Goal: Information Seeking & Learning: Understand process/instructions

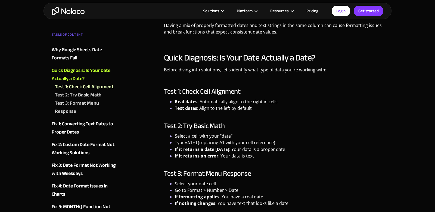
scroll to position [686, 0]
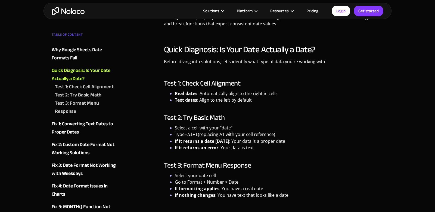
click at [191, 85] on h3 "Test 1: Check Cell Alignment" at bounding box center [274, 83] width 220 height 8
click at [212, 84] on h3 "Test 1: Check Cell Alignment" at bounding box center [274, 83] width 220 height 8
drag, startPoint x: 198, startPoint y: 50, endPoint x: 247, endPoint y: 51, distance: 48.7
click at [247, 51] on h2 "Quick Diagnosis: Is Your Date Actually a Date?" at bounding box center [274, 49] width 220 height 11
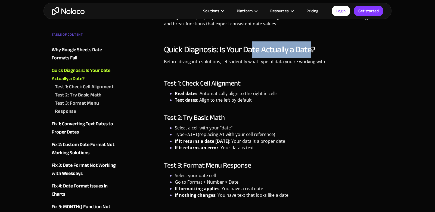
drag, startPoint x: 251, startPoint y: 48, endPoint x: 311, endPoint y: 53, distance: 60.3
click at [311, 53] on h2 "Quick Diagnosis: Is Your Date Actually a Date?" at bounding box center [274, 49] width 220 height 11
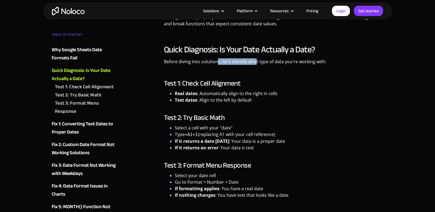
drag, startPoint x: 218, startPoint y: 62, endPoint x: 257, endPoint y: 62, distance: 39.5
click at [257, 62] on p "Before diving into solutions, let's identify what type of data you're working w…" at bounding box center [274, 63] width 220 height 11
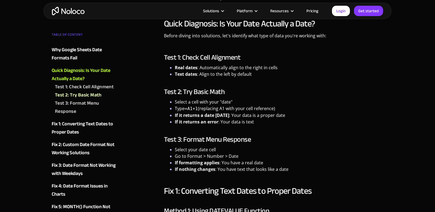
scroll to position [709, 0]
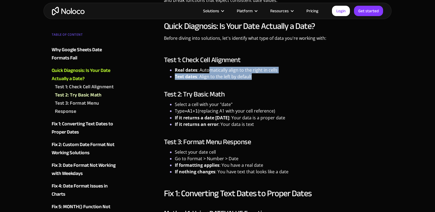
drag, startPoint x: 209, startPoint y: 70, endPoint x: 257, endPoint y: 74, distance: 48.1
click at [257, 74] on ul "Real dates : Automatically align to the right in cells Text dates : Align to th…" at bounding box center [274, 73] width 220 height 13
click at [257, 74] on li "Text dates : Align to the left by default" at bounding box center [279, 76] width 209 height 7
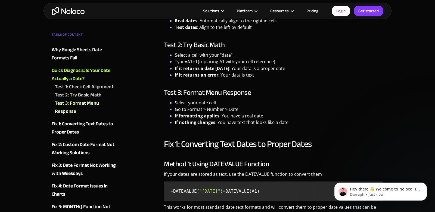
scroll to position [765, 0]
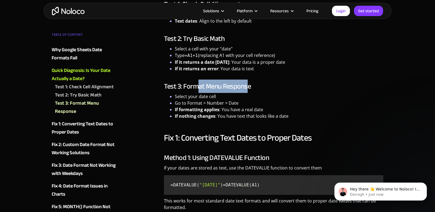
drag, startPoint x: 199, startPoint y: 84, endPoint x: 253, endPoint y: 84, distance: 54.4
click at [253, 84] on h3 "Test 3: Format Menu Response" at bounding box center [274, 86] width 220 height 8
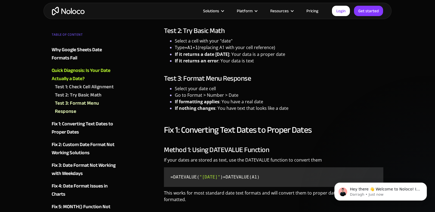
scroll to position [773, 0]
drag, startPoint x: 230, startPoint y: 101, endPoint x: 259, endPoint y: 101, distance: 28.8
click at [259, 101] on li "If formatting applies : You have a real date" at bounding box center [279, 101] width 209 height 7
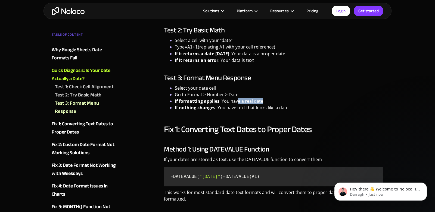
drag, startPoint x: 237, startPoint y: 101, endPoint x: 277, endPoint y: 101, distance: 39.5
click at [277, 101] on li "If formatting applies : You have a real date" at bounding box center [279, 101] width 209 height 7
drag, startPoint x: 253, startPoint y: 107, endPoint x: 296, endPoint y: 107, distance: 42.4
click at [296, 107] on li "If nothing changes : You have text that looks like a date" at bounding box center [279, 107] width 209 height 7
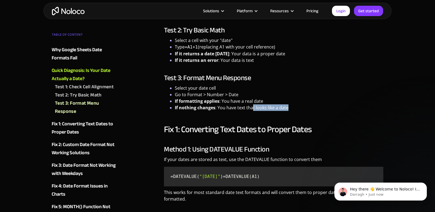
click at [296, 107] on li "If nothing changes : You have text that looks like a date" at bounding box center [279, 107] width 209 height 7
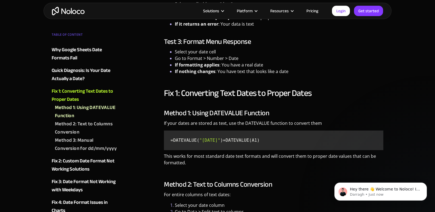
scroll to position [819, 0]
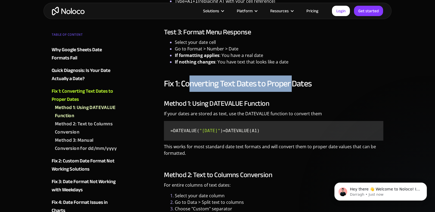
drag, startPoint x: 190, startPoint y: 85, endPoint x: 291, endPoint y: 85, distance: 101.2
click at [291, 85] on h2 "Fix 1: Converting Text Dates to Proper Dates" at bounding box center [274, 83] width 220 height 11
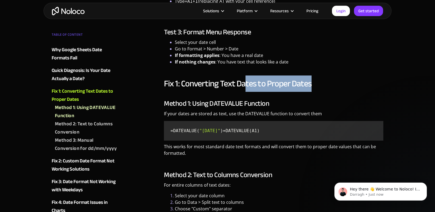
drag, startPoint x: 245, startPoint y: 85, endPoint x: 312, endPoint y: 85, distance: 67.5
click at [312, 85] on h2 "Fix 1: Converting Text Dates to Proper Dates" at bounding box center [274, 83] width 220 height 11
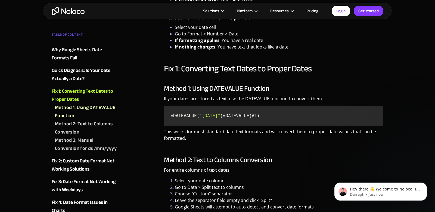
scroll to position [834, 0]
drag, startPoint x: 171, startPoint y: 121, endPoint x: 214, endPoint y: 121, distance: 43.3
click at [214, 121] on code "=DATEVALUE( "[DATE]" ) =DATEVALUE(A1)" at bounding box center [273, 115] width 215 height 15
drag, startPoint x: 217, startPoint y: 121, endPoint x: 172, endPoint y: 115, distance: 45.4
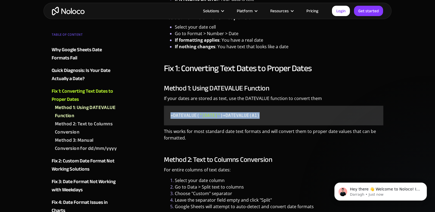
click at [172, 115] on code "=DATEVALUE( "[DATE]" ) =DATEVALUE(A1)" at bounding box center [273, 115] width 215 height 15
click at [172, 115] on span "=DATEVALUE(" at bounding box center [185, 115] width 29 height 5
drag, startPoint x: 171, startPoint y: 115, endPoint x: 240, endPoint y: 115, distance: 69.1
click at [240, 115] on code "=DATEVALUE( "[DATE]" ) =DATEVALUE(A1)" at bounding box center [273, 115] width 215 height 15
copy code "=DATEVALUE( "[DATE]" )"
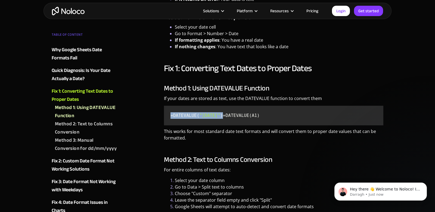
click at [190, 118] on span "=DATEVALUE(" at bounding box center [185, 115] width 29 height 5
drag, startPoint x: 198, startPoint y: 116, endPoint x: 172, endPoint y: 114, distance: 25.6
click at [172, 114] on span "=DATEVALUE(" at bounding box center [185, 115] width 29 height 5
drag, startPoint x: 171, startPoint y: 114, endPoint x: 199, endPoint y: 114, distance: 27.2
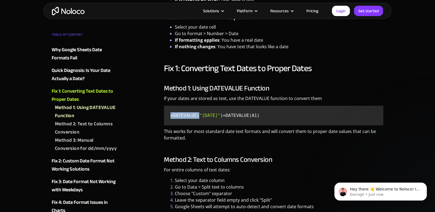
click at [199, 114] on span "=DATEVALUE(" at bounding box center [185, 115] width 29 height 5
copy span "=DATEVALUE("
click at [192, 115] on span "=DATEVALUE(" at bounding box center [185, 115] width 29 height 5
drag, startPoint x: 198, startPoint y: 115, endPoint x: 162, endPoint y: 115, distance: 36.7
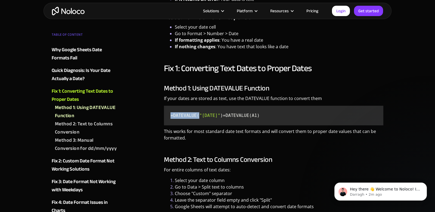
copy span "=DATEVALUE("
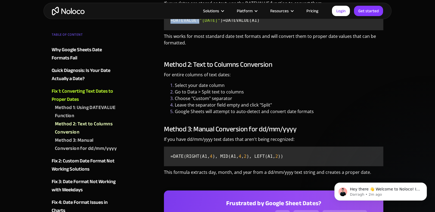
scroll to position [930, 0]
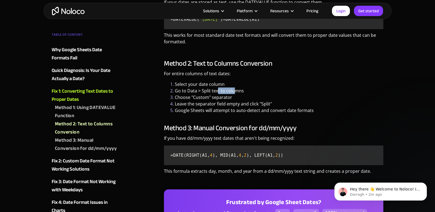
drag, startPoint x: 218, startPoint y: 97, endPoint x: 235, endPoint y: 97, distance: 16.6
click at [234, 94] on li "Go to Data > Split text to columns" at bounding box center [279, 90] width 209 height 7
click at [235, 94] on li "Go to Data > Split text to columns" at bounding box center [279, 90] width 209 height 7
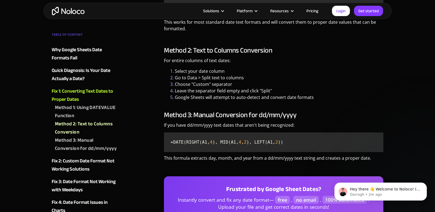
scroll to position [944, 0]
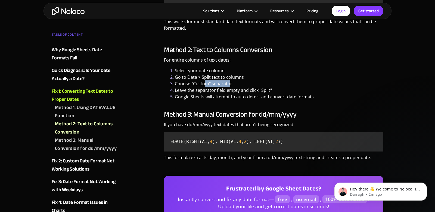
drag, startPoint x: 205, startPoint y: 91, endPoint x: 230, endPoint y: 91, distance: 25.3
click at [230, 87] on li "Choose "Custom" separator" at bounding box center [279, 83] width 209 height 7
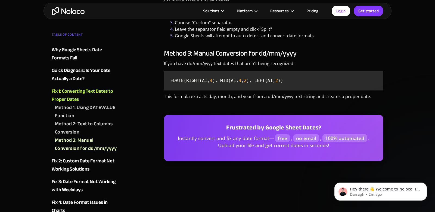
scroll to position [1009, 0]
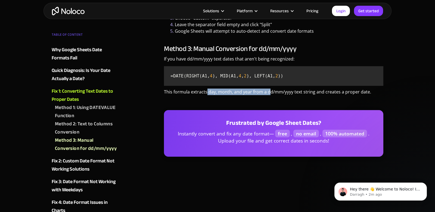
drag, startPoint x: 207, startPoint y: 97, endPoint x: 273, endPoint y: 97, distance: 66.7
click at [273, 97] on p "This formula extracts day, month, and year from a dd/mm/yyyy text string and cr…" at bounding box center [274, 93] width 220 height 11
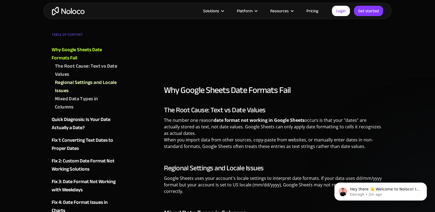
scroll to position [433, 0]
